Goal: Feedback & Contribution: Submit feedback/report problem

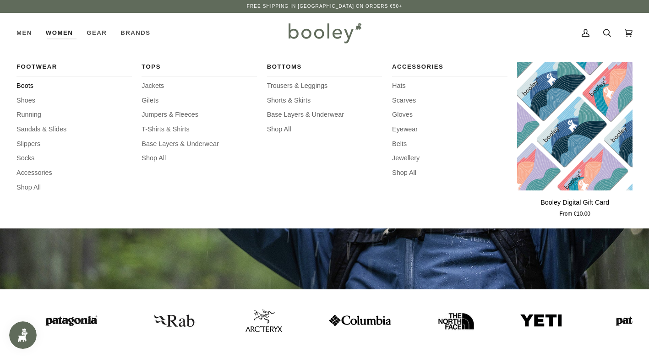
click at [27, 85] on span "Boots" at bounding box center [73, 86] width 115 height 10
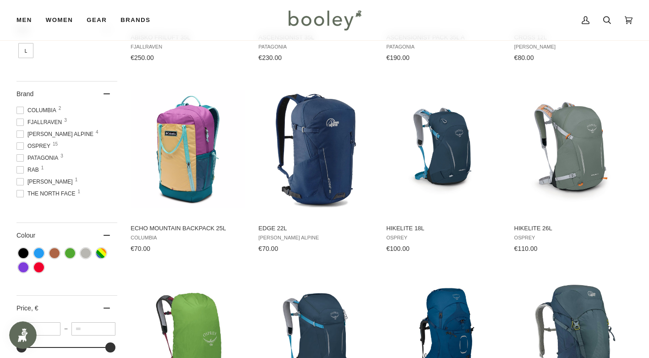
scroll to position [503, 0]
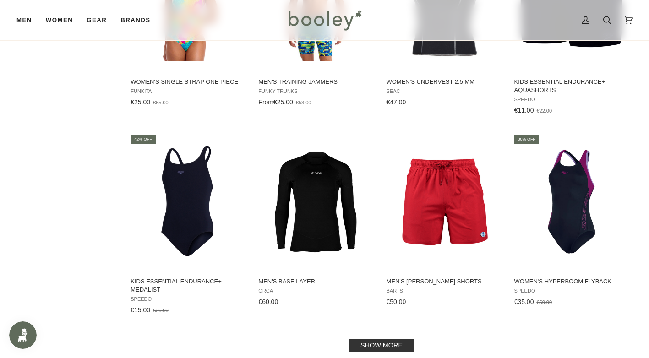
scroll to position [824, 0]
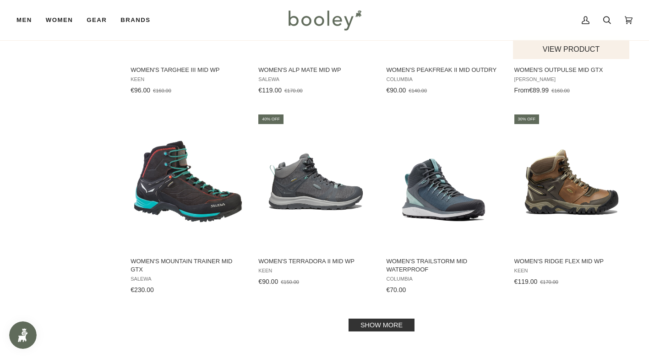
scroll to position [824, 0]
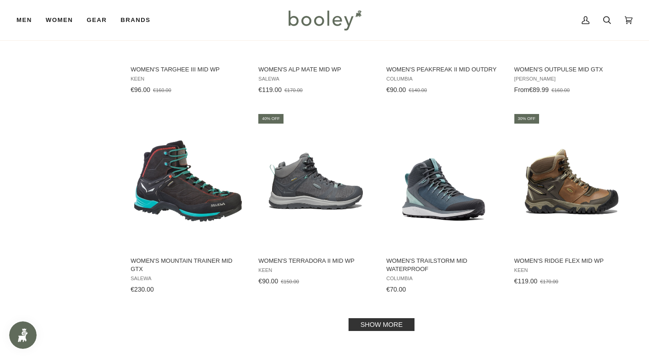
click at [394, 318] on link "Show more" at bounding box center [381, 324] width 66 height 13
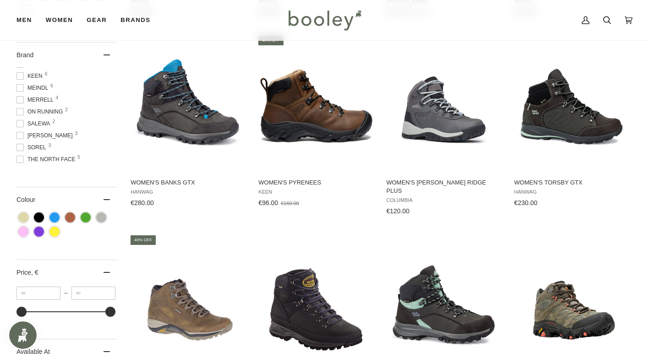
scroll to position [56, 0]
click at [37, 133] on span "Salomon 3" at bounding box center [45, 134] width 59 height 8
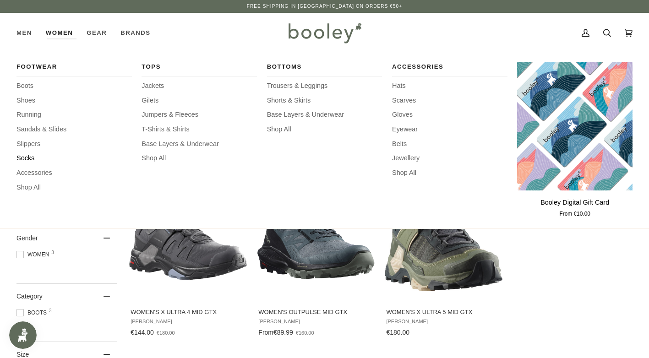
click at [23, 160] on span "Socks" at bounding box center [73, 158] width 115 height 10
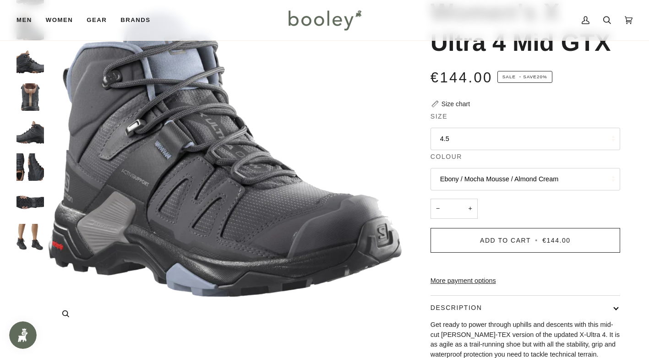
scroll to position [92, 0]
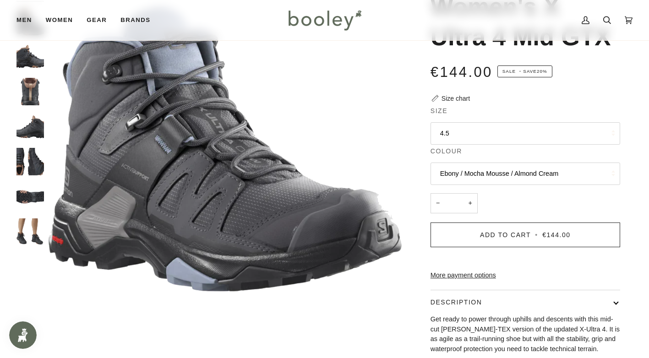
click at [32, 232] on img "Salomon Women's X Ultra 4 Mid GTX Ebony / Mocha Mousse / Almond Cream - Booley …" at bounding box center [29, 231] width 27 height 27
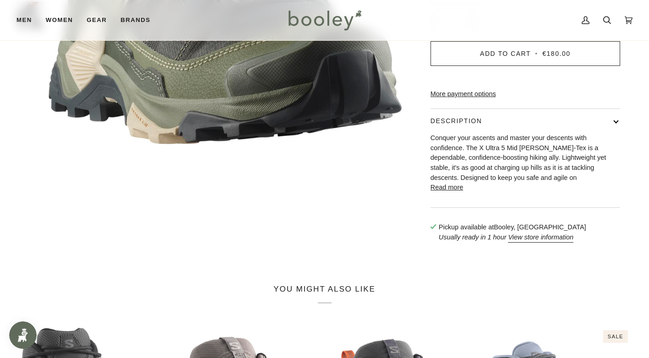
scroll to position [275, 0]
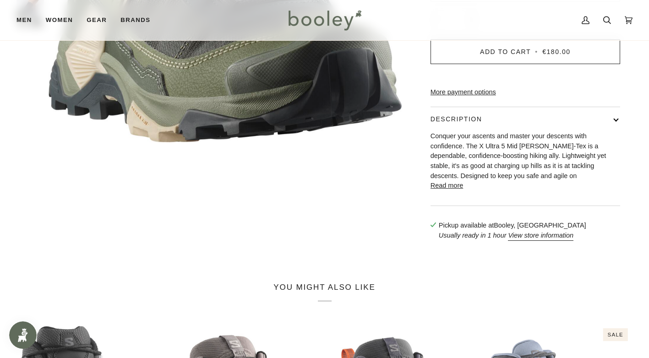
click at [445, 191] on button "Read more" at bounding box center [446, 186] width 32 height 10
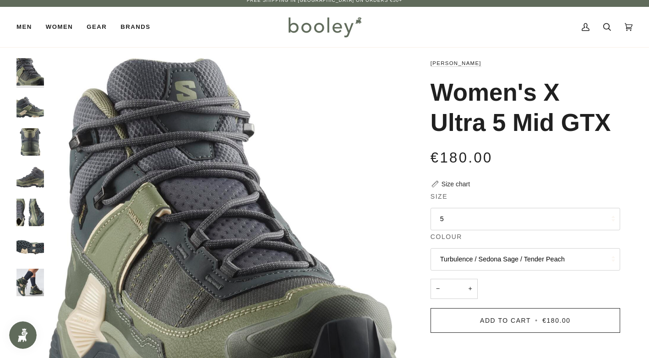
scroll to position [0, 0]
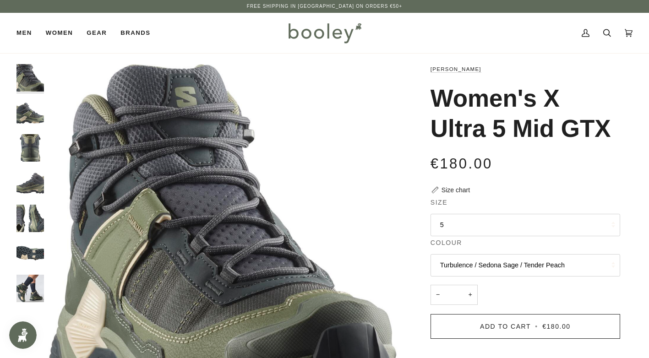
click at [23, 285] on img "Salomon Women's X Ultra 5 Mid GTX Turbulence / Sedona Sage / Tender Peach - Boo…" at bounding box center [29, 288] width 27 height 27
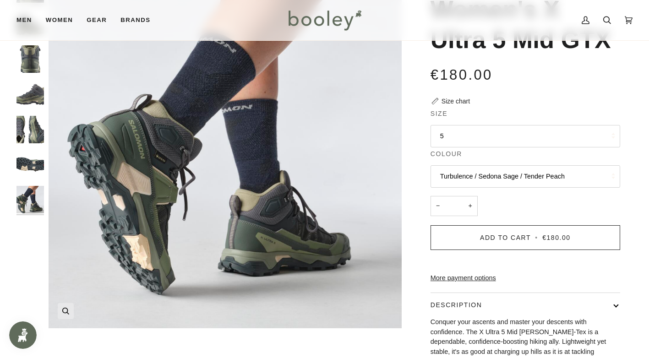
scroll to position [92, 0]
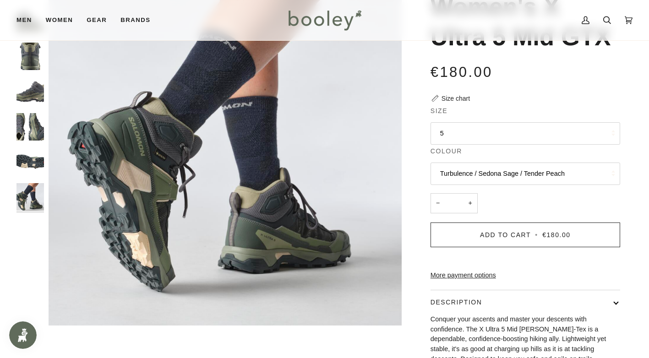
click at [508, 173] on button "Turbulence / Sedona Sage / Tender Peach" at bounding box center [524, 173] width 189 height 22
click at [502, 130] on button "5" at bounding box center [524, 133] width 189 height 22
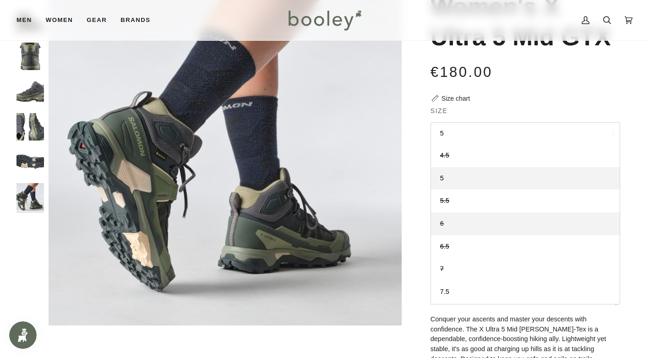
click at [440, 226] on span "6" at bounding box center [442, 223] width 4 height 7
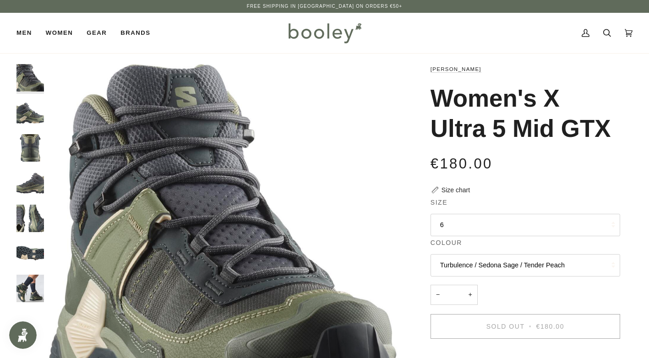
drag, startPoint x: 611, startPoint y: 130, endPoint x: 437, endPoint y: 98, distance: 176.8
click at [437, 98] on h1 "Women's X Ultra 5 Mid GTX" at bounding box center [521, 113] width 183 height 60
copy h1 "Women's X Ultra 5 Mid GTX"
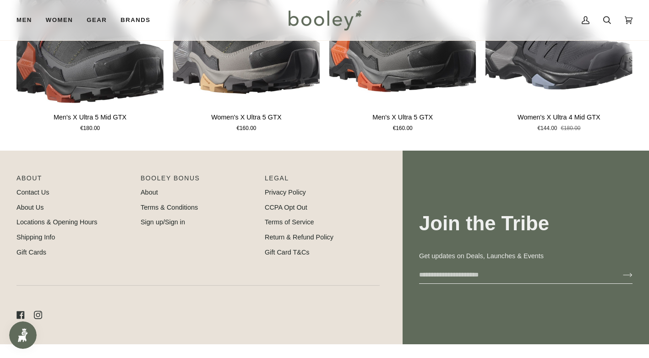
scroll to position [1202, 0]
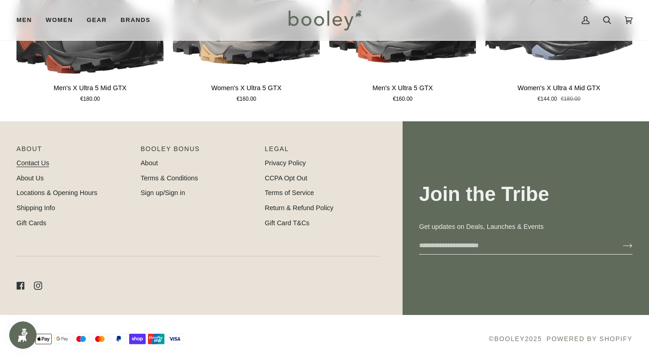
click at [41, 159] on link "Contact Us" at bounding box center [32, 162] width 32 height 7
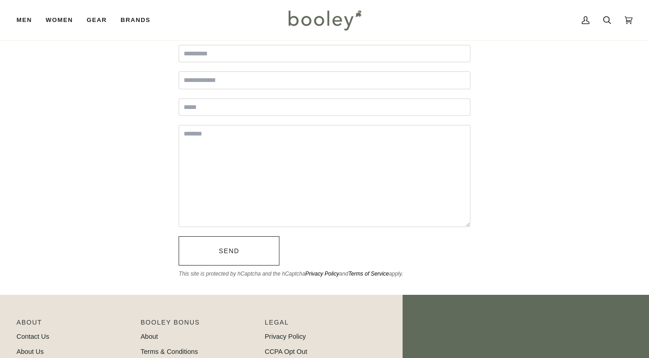
scroll to position [183, 0]
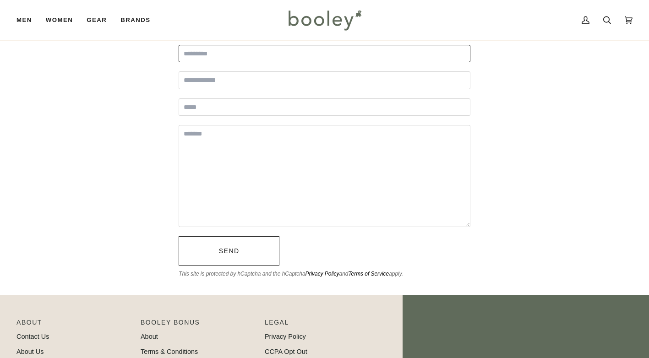
click at [216, 54] on input "Full Name" at bounding box center [324, 54] width 292 height 18
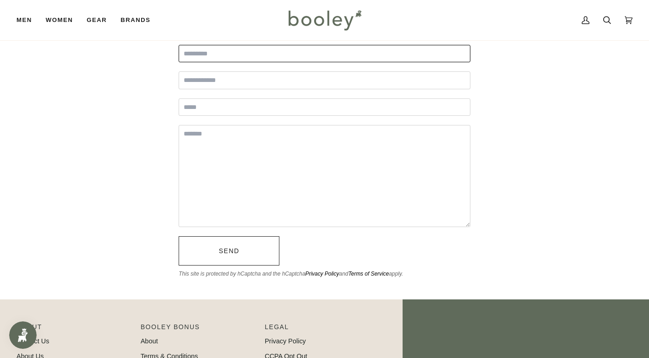
scroll to position [0, 0]
type input "**********"
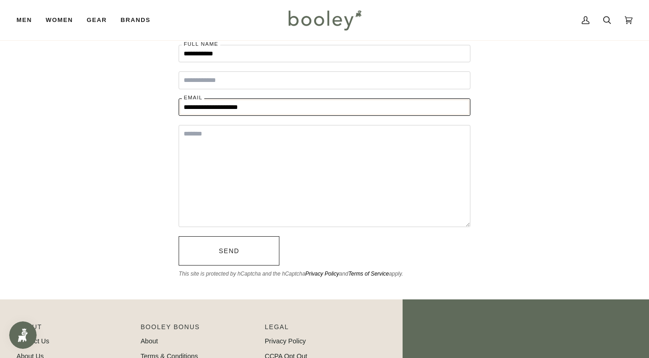
type input "**********"
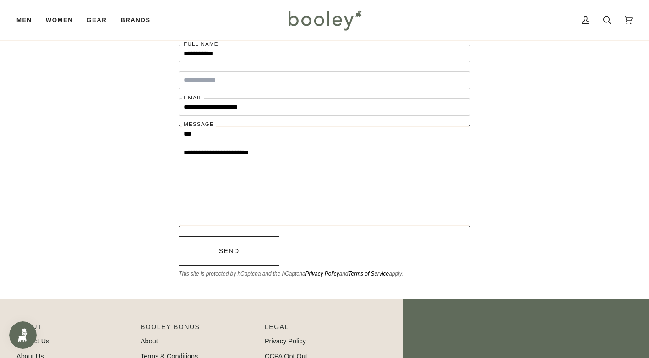
paste textarea "**********"
click at [249, 155] on textarea "**********" at bounding box center [324, 176] width 292 height 102
click at [379, 157] on textarea "**********" at bounding box center [324, 176] width 292 height 102
type textarea "**********"
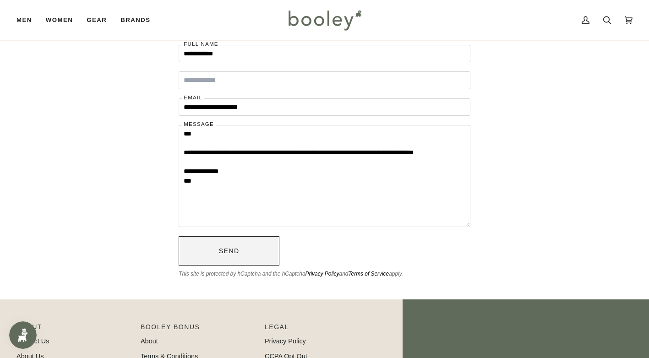
click at [254, 250] on button "Send" at bounding box center [228, 250] width 101 height 29
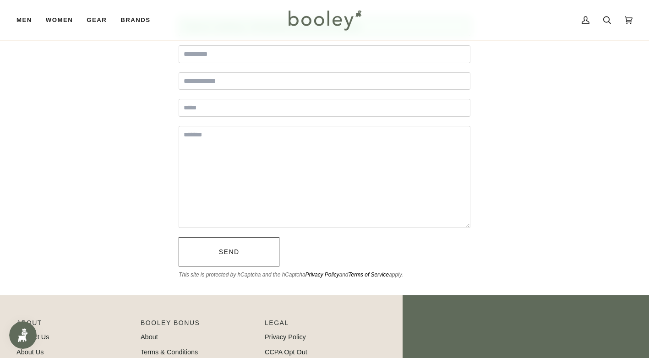
scroll to position [228, 0]
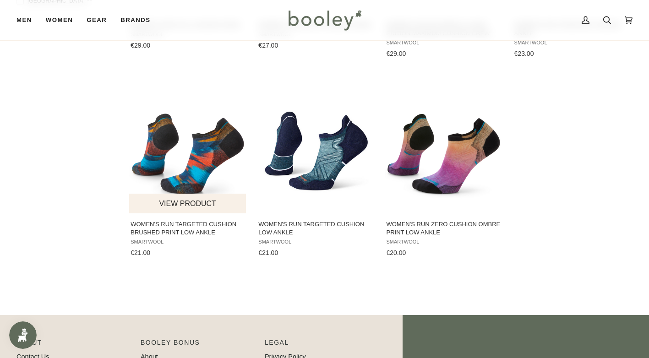
scroll to position [549, 0]
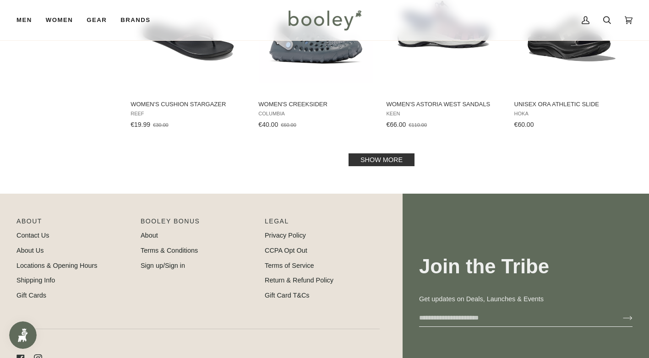
scroll to position [1007, 0]
